Goal: Information Seeking & Learning: Learn about a topic

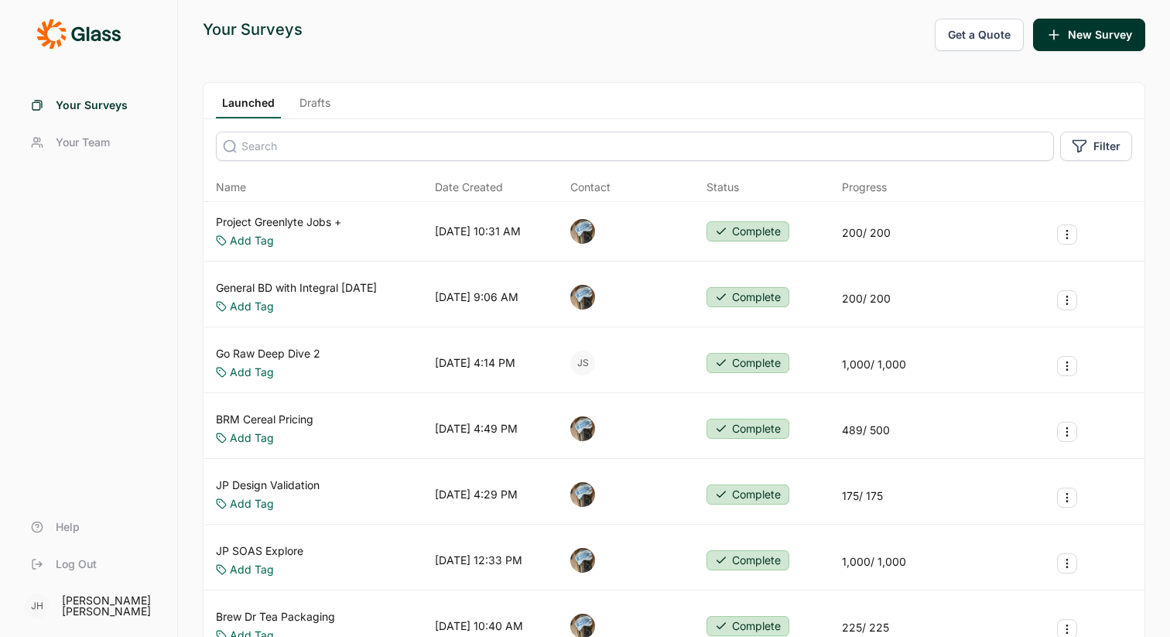
click at [283, 290] on link "General BD with Integral [DATE]" at bounding box center [296, 287] width 161 height 15
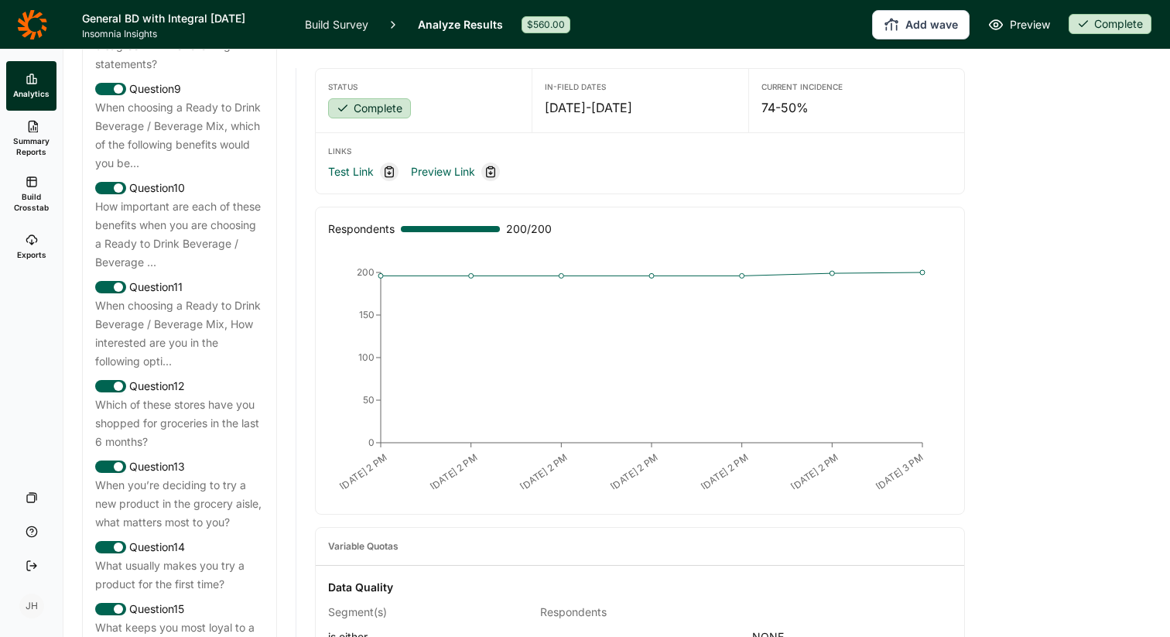
scroll to position [1413, 0]
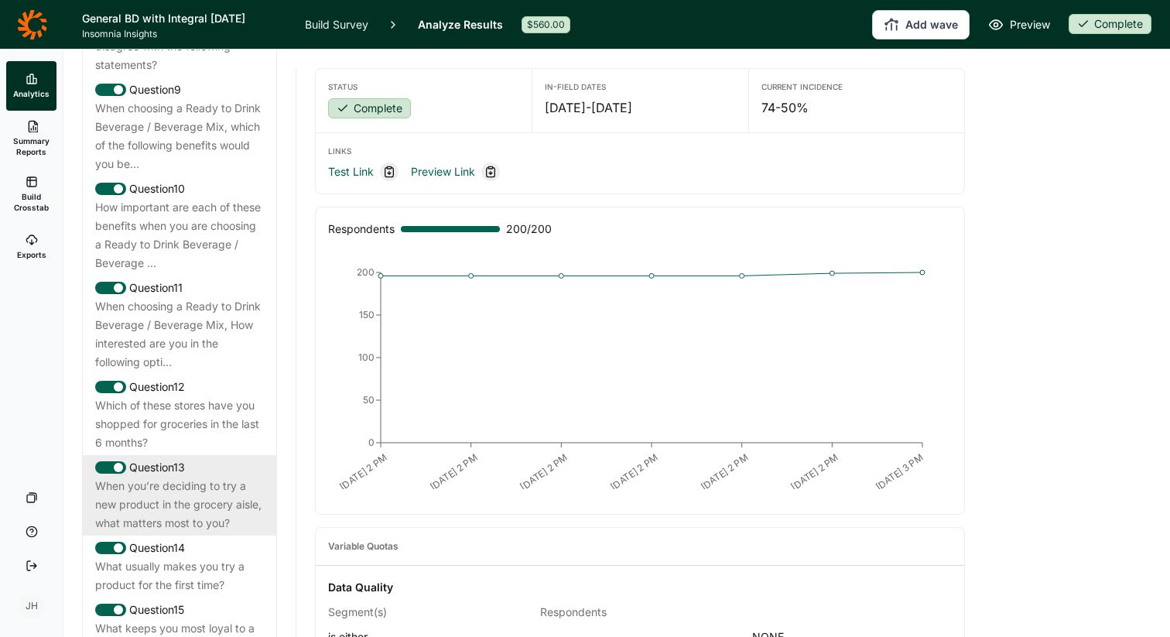
click at [186, 477] on div "When you’re deciding to try a new product in the grocery aisle, what matters mo…" at bounding box center [179, 505] width 169 height 56
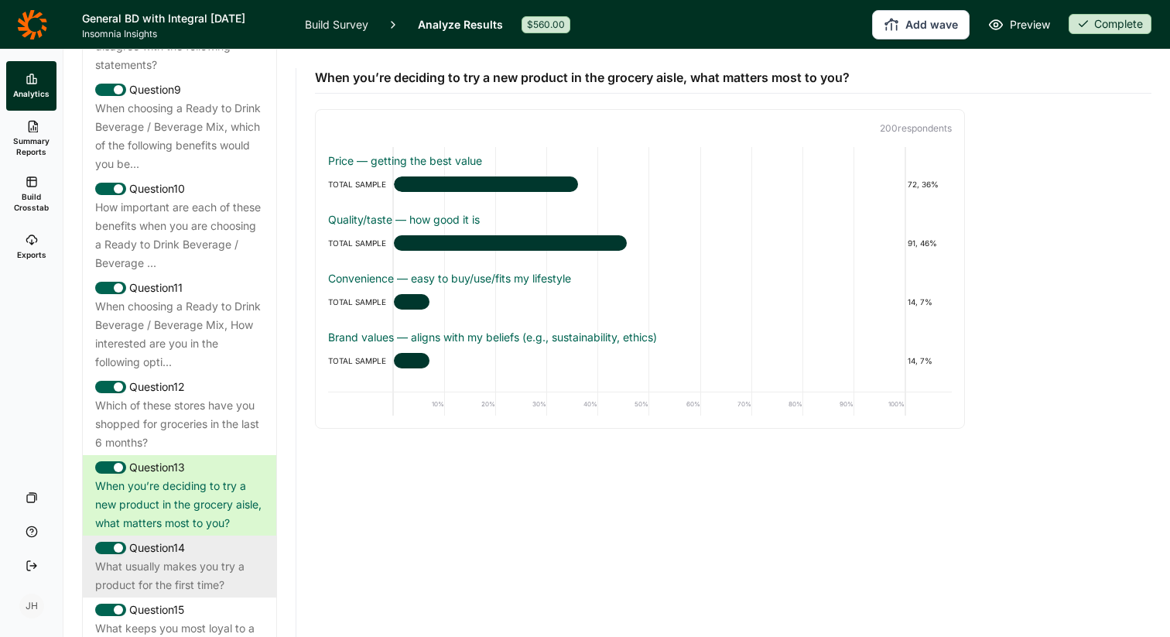
click at [188, 557] on div "What usually makes you try a product for the first time?" at bounding box center [179, 575] width 169 height 37
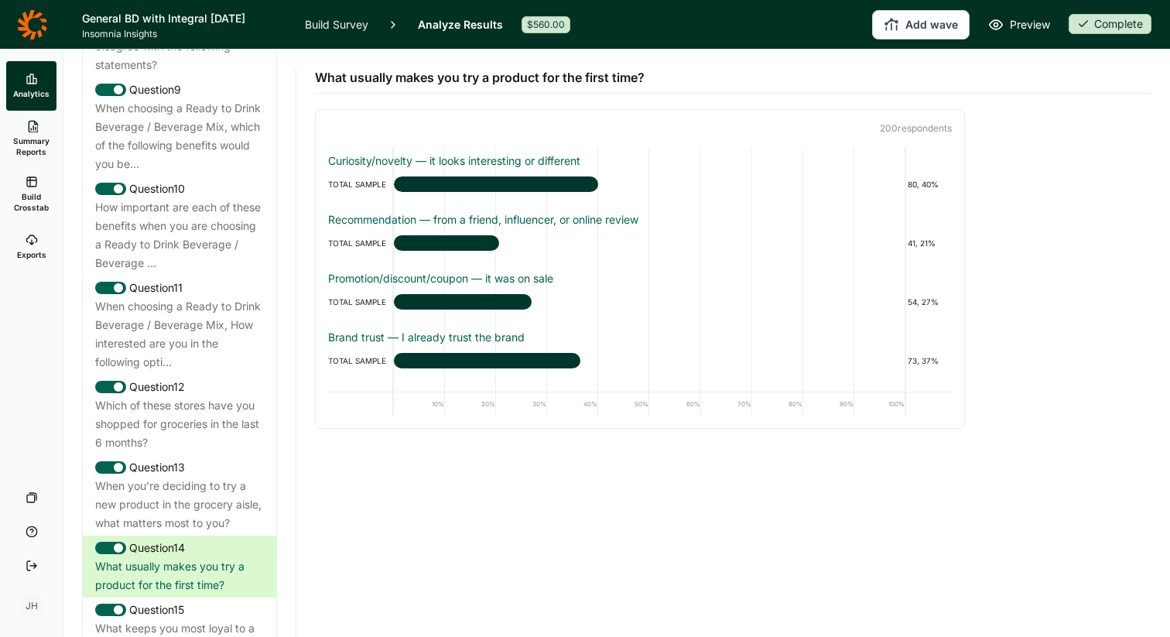
click at [441, 25] on link "Analyze Results" at bounding box center [460, 24] width 85 height 49
click at [442, 20] on link "Analyze Results" at bounding box center [460, 24] width 85 height 49
click at [36, 135] on span "Summary Reports" at bounding box center [31, 146] width 38 height 22
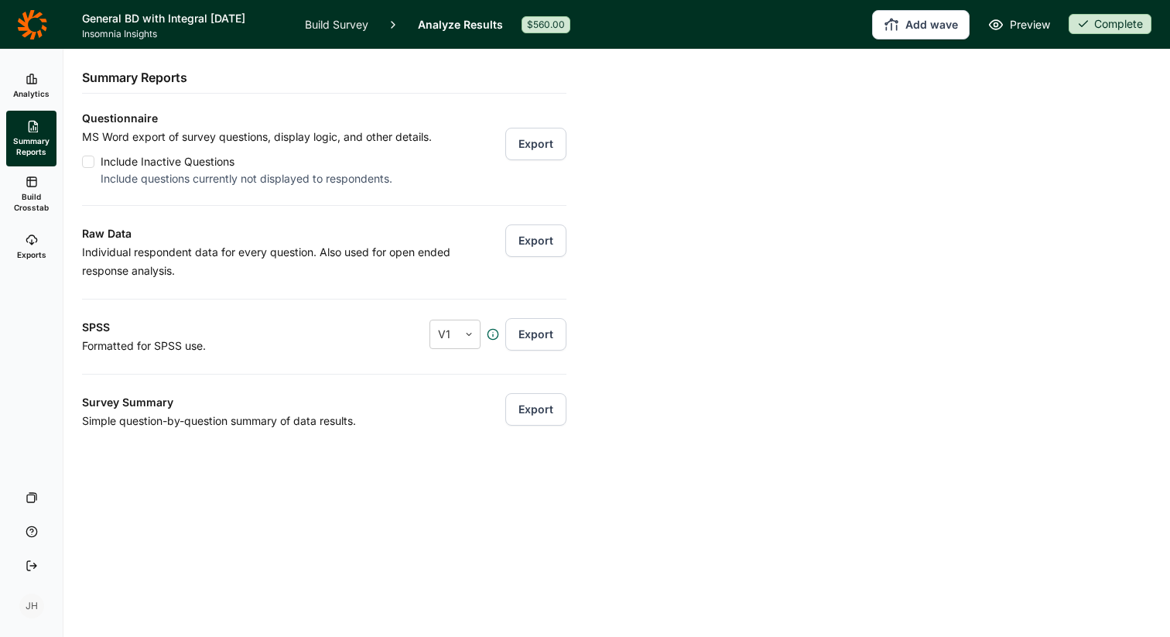
click at [36, 245] on icon at bounding box center [32, 240] width 12 height 12
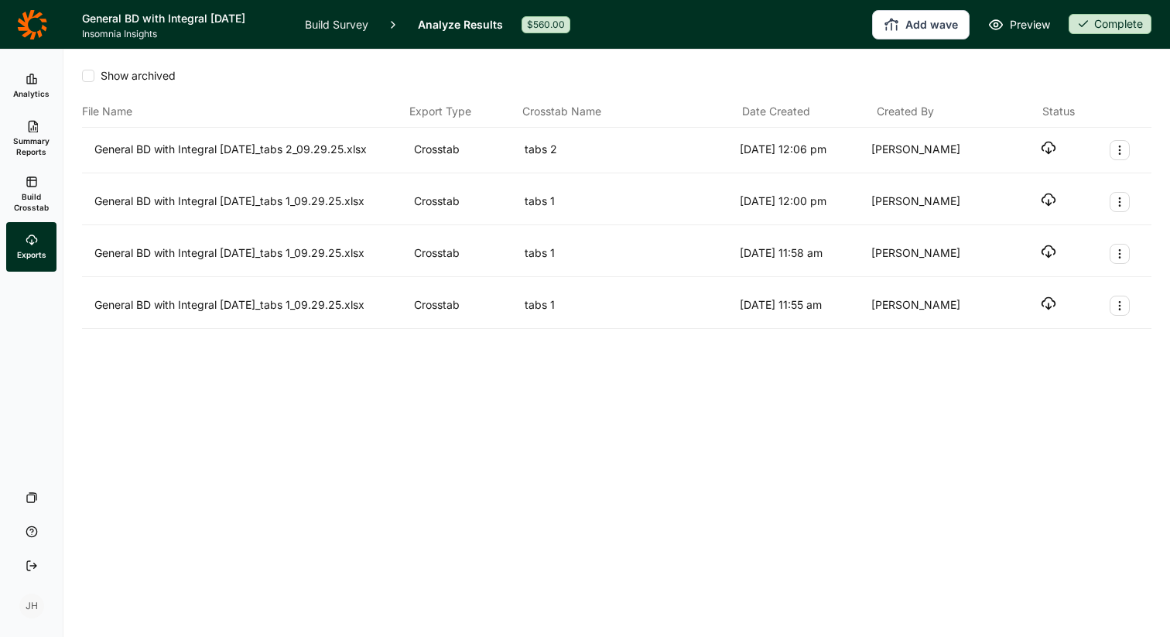
click at [1047, 149] on icon "button" at bounding box center [1048, 147] width 15 height 15
